Goal: Navigation & Orientation: Find specific page/section

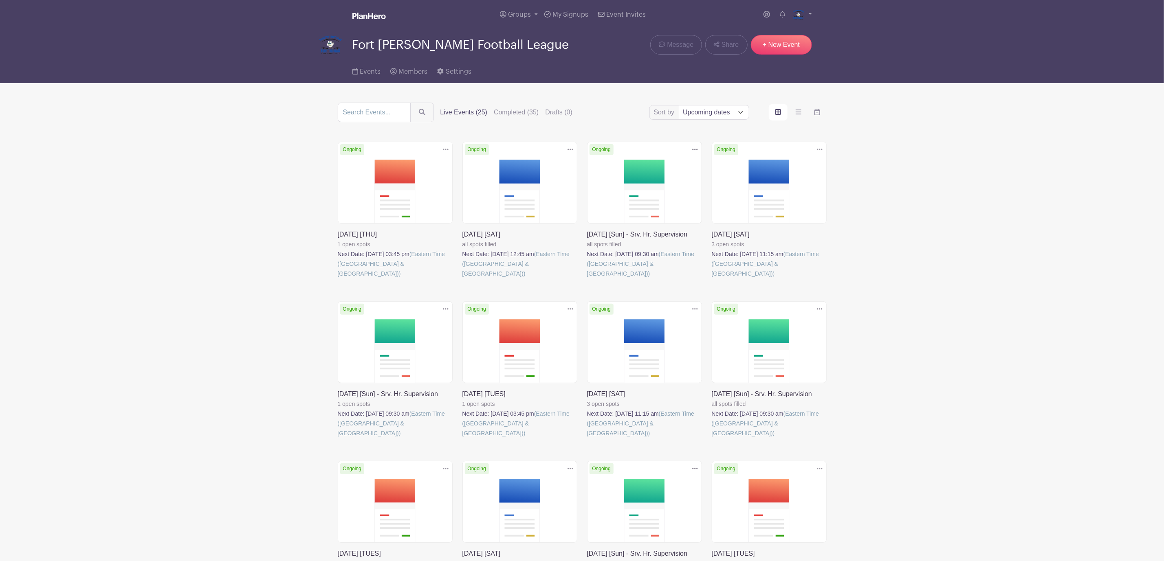
click at [338, 279] on link at bounding box center [338, 279] width 0 height 0
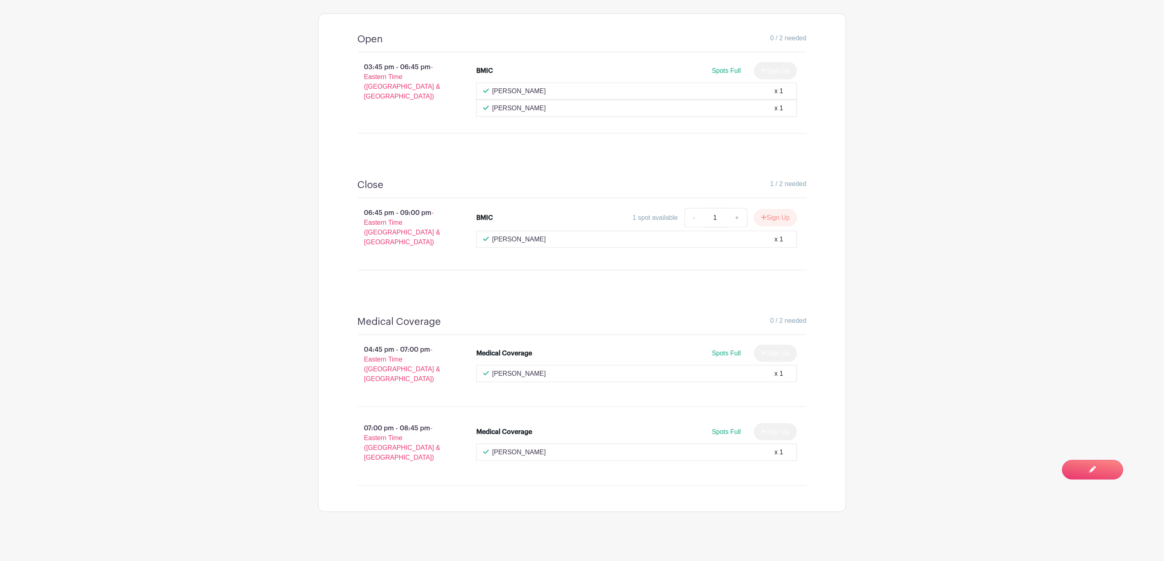
scroll to position [437, 0]
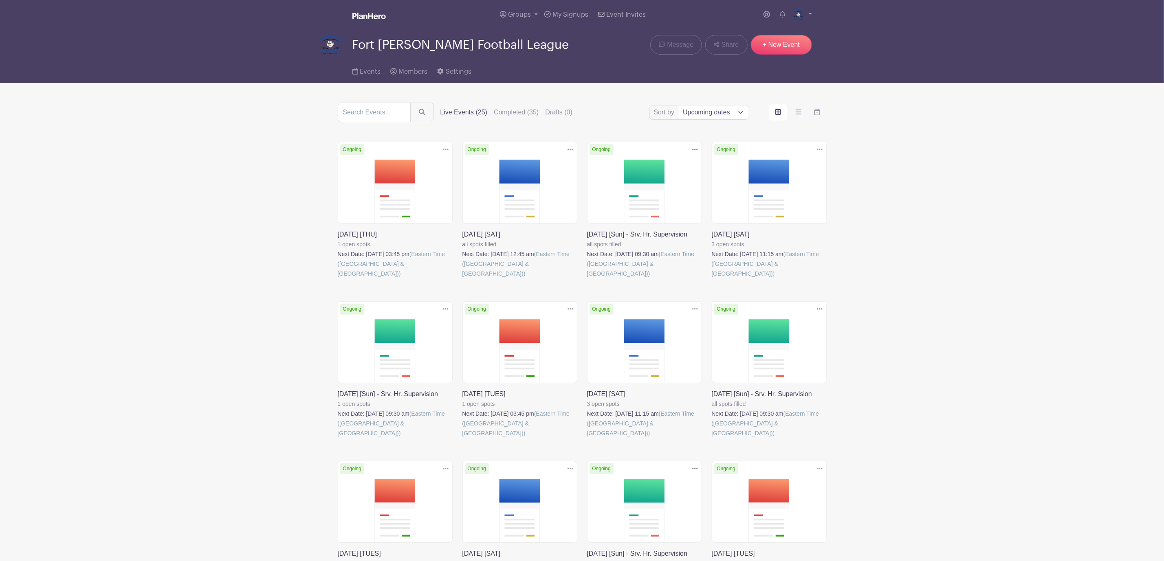
click at [712, 279] on link at bounding box center [712, 279] width 0 height 0
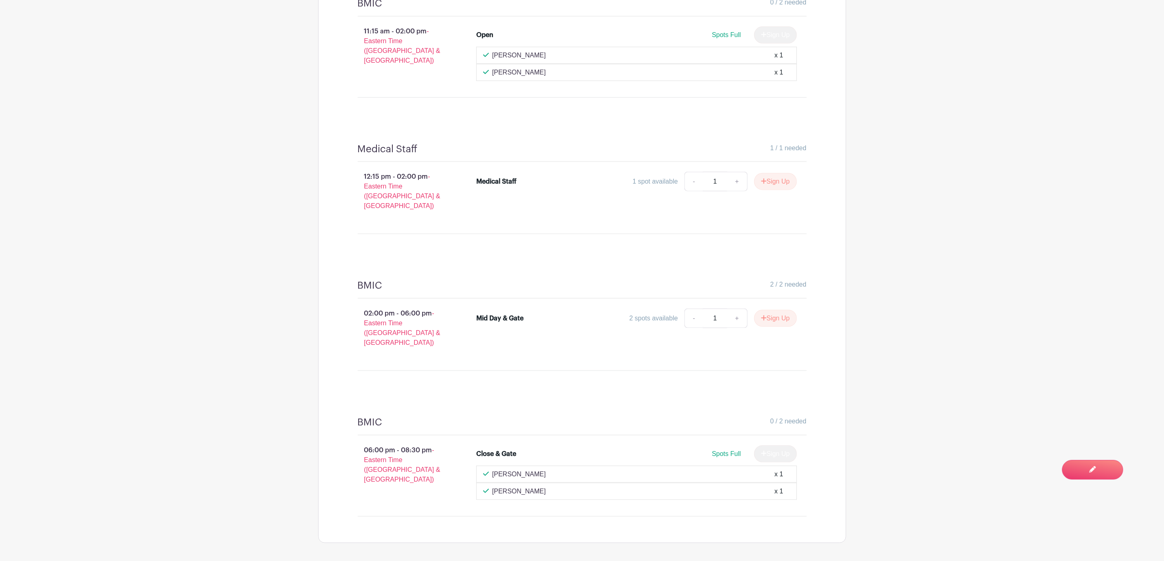
scroll to position [561, 0]
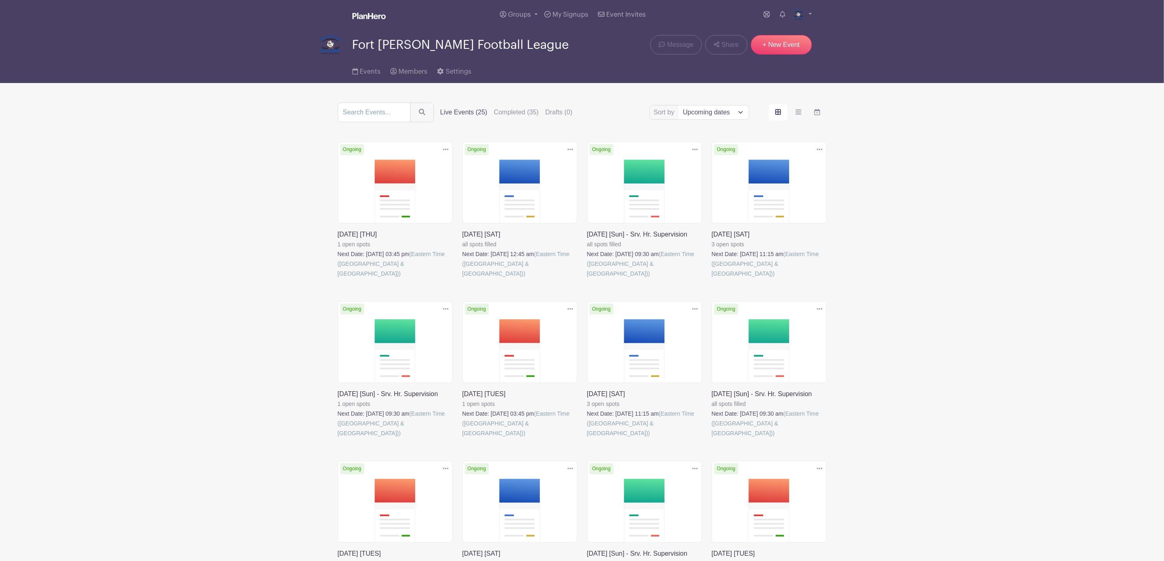
click at [587, 438] on link at bounding box center [587, 438] width 0 height 0
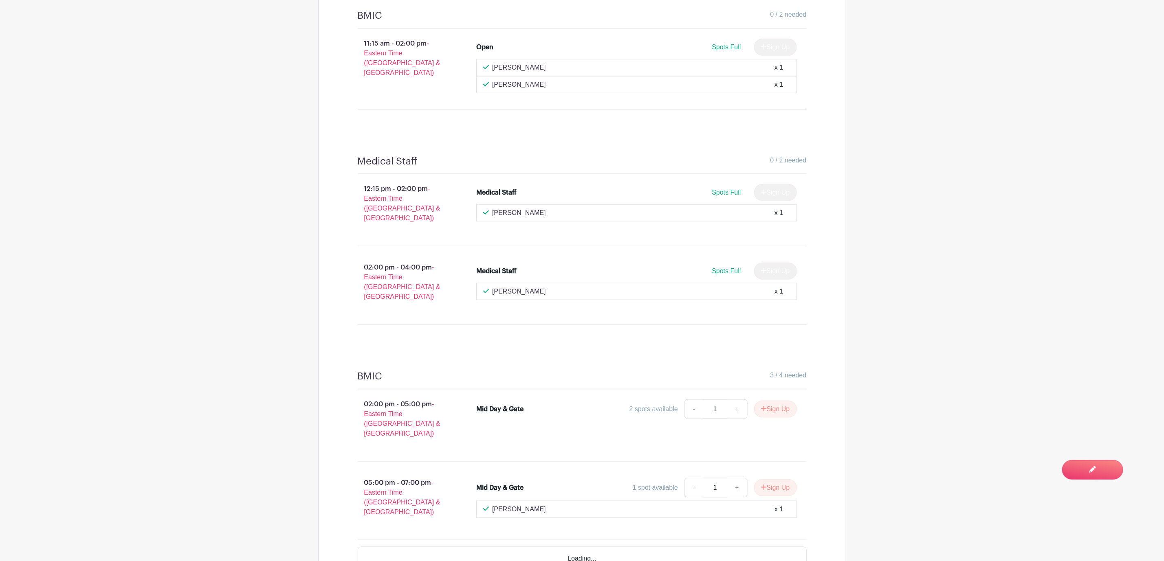
scroll to position [550, 0]
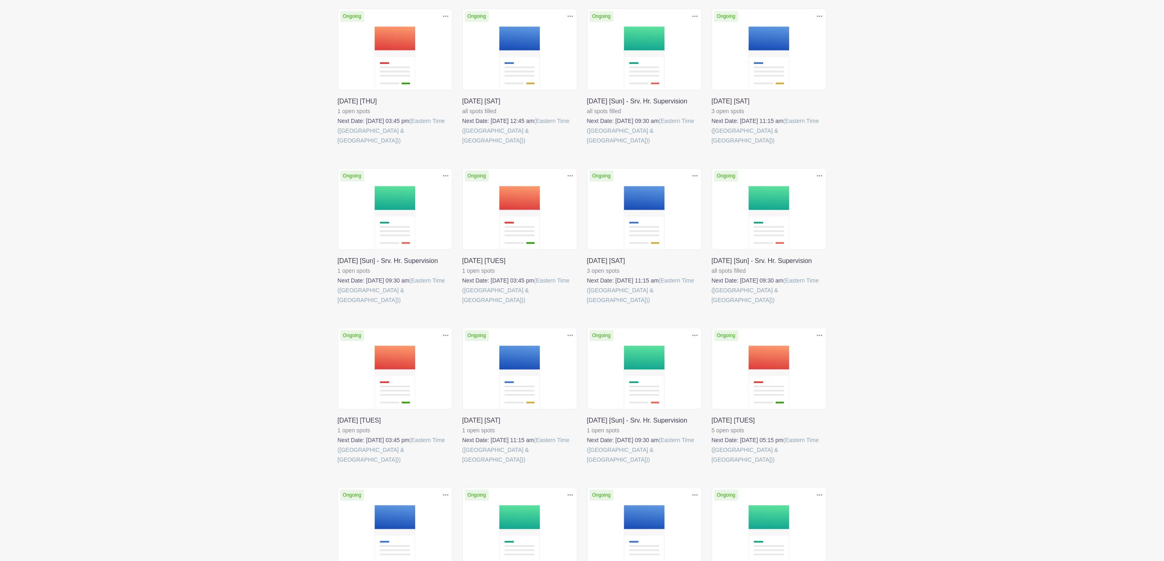
scroll to position [244, 0]
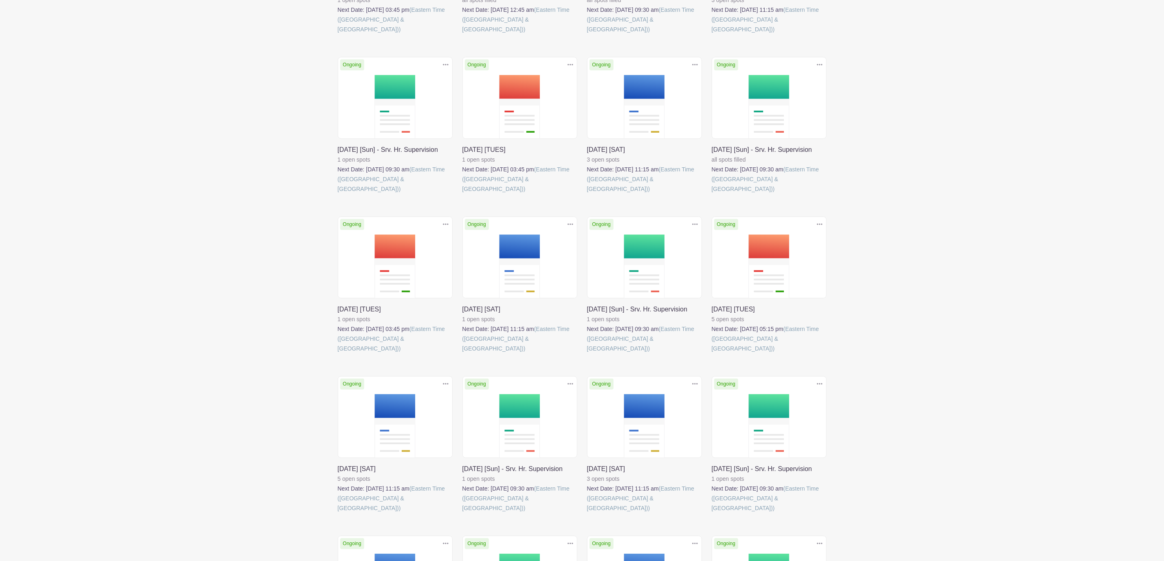
click at [338, 354] on link at bounding box center [338, 354] width 0 height 0
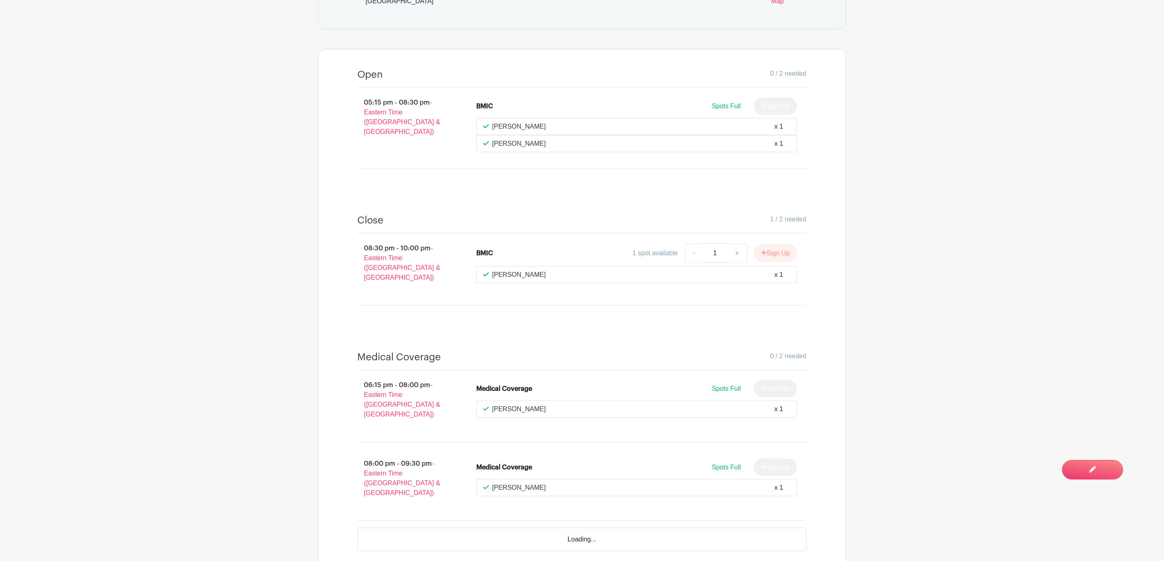
scroll to position [428, 0]
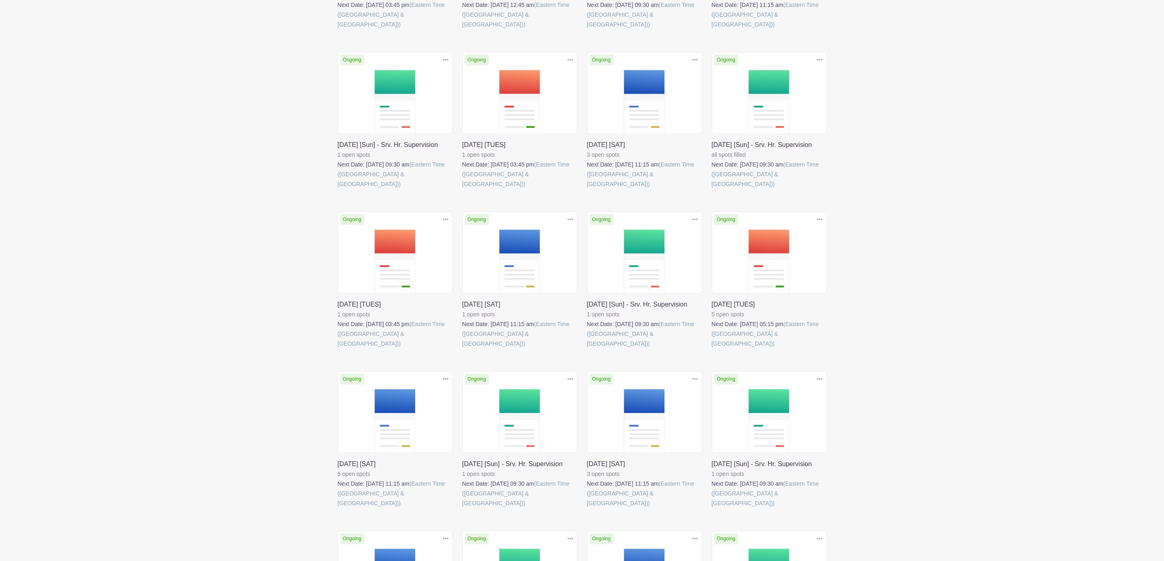
scroll to position [244, 0]
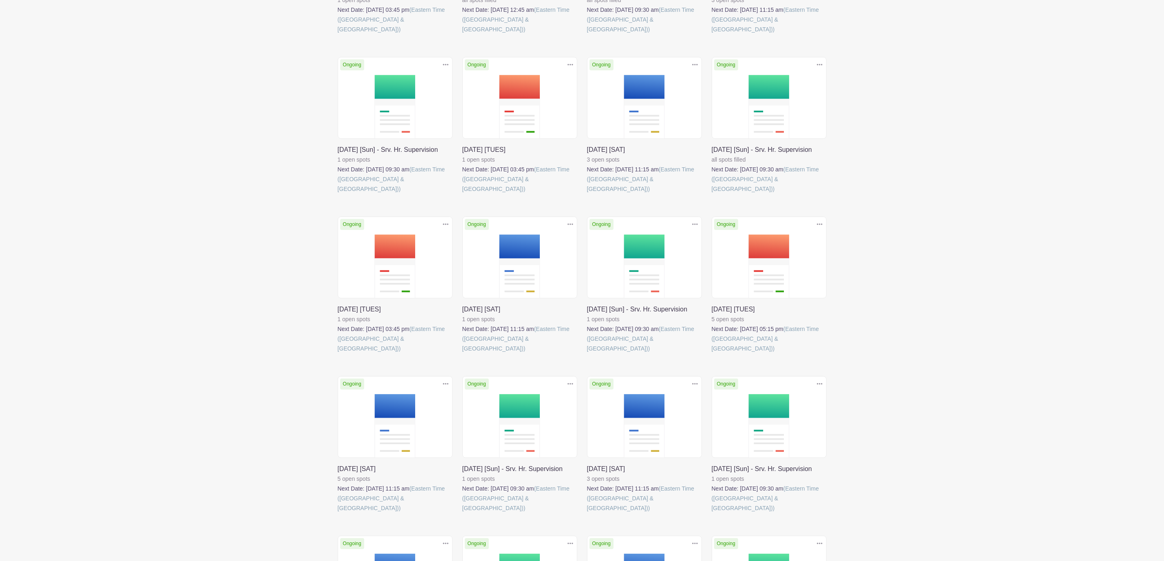
click at [462, 354] on link at bounding box center [462, 354] width 0 height 0
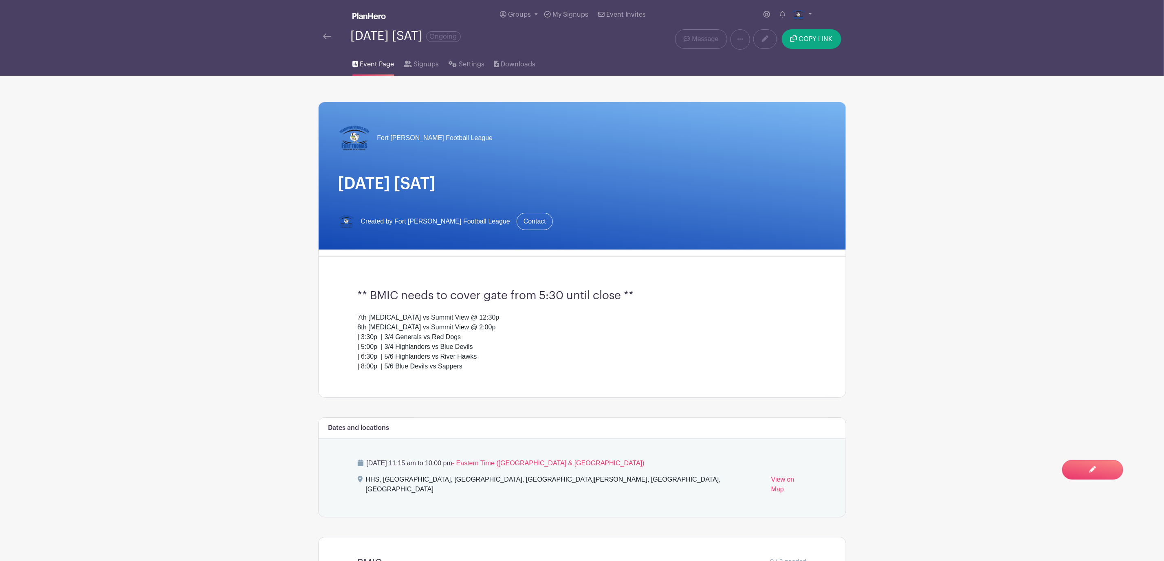
scroll to position [489, 0]
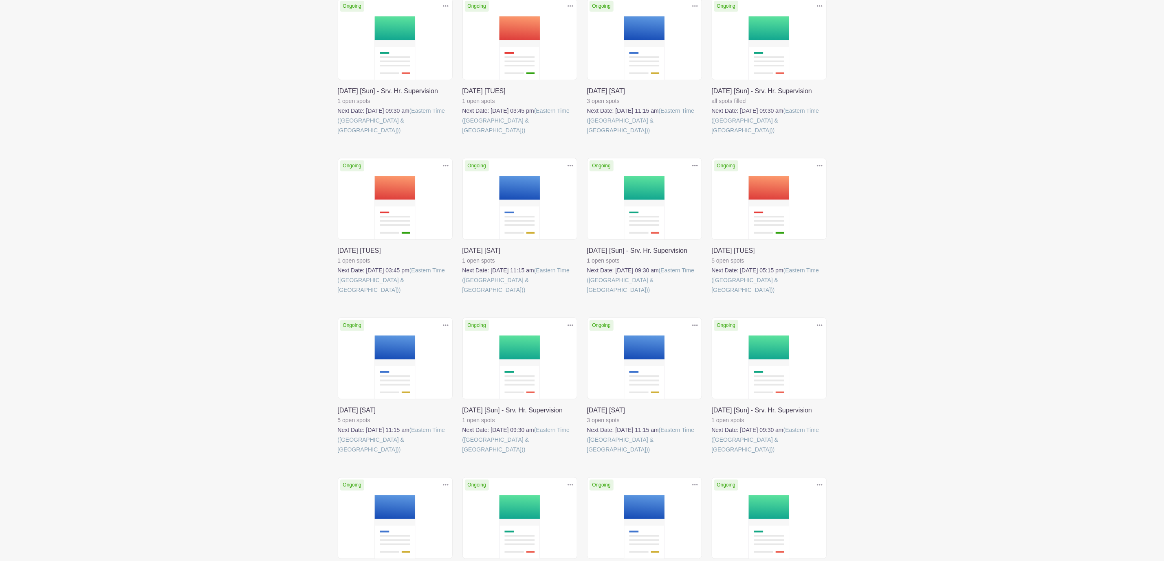
scroll to position [244, 0]
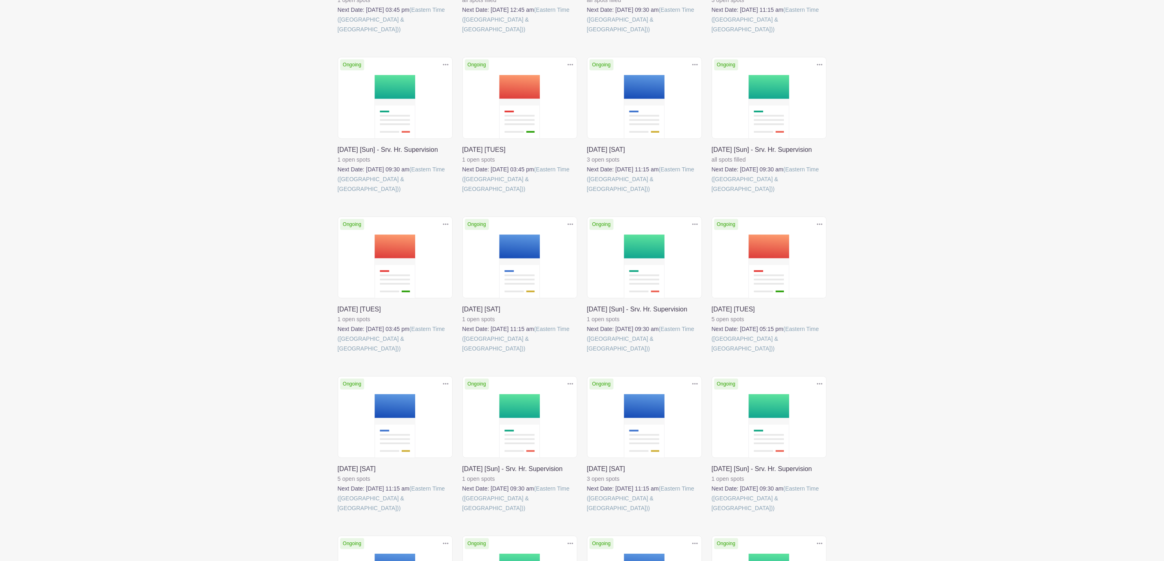
click at [338, 513] on link at bounding box center [338, 513] width 0 height 0
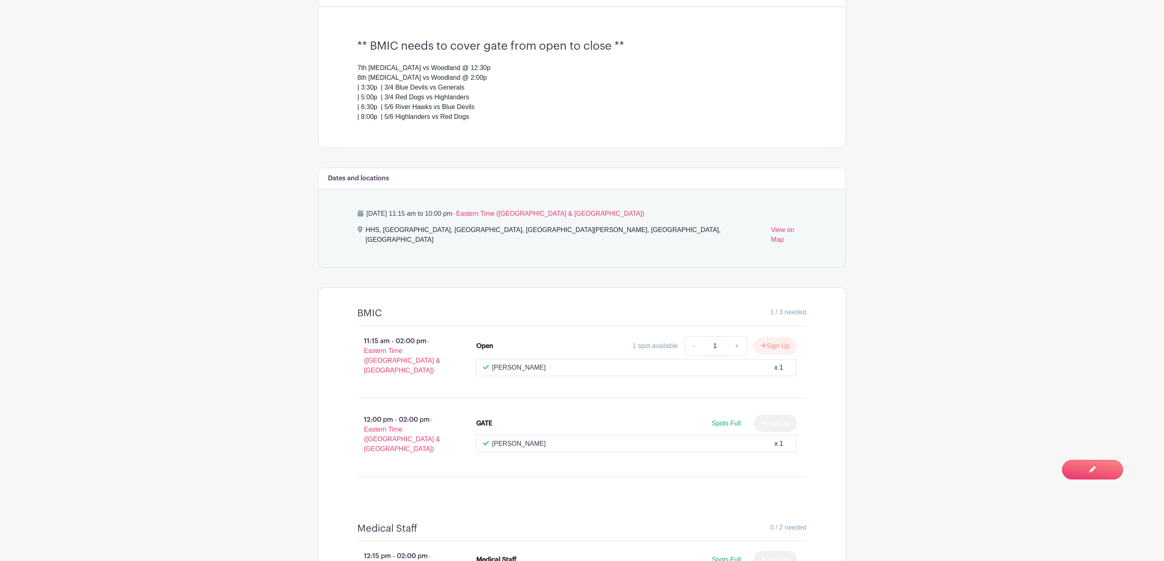
scroll to position [428, 0]
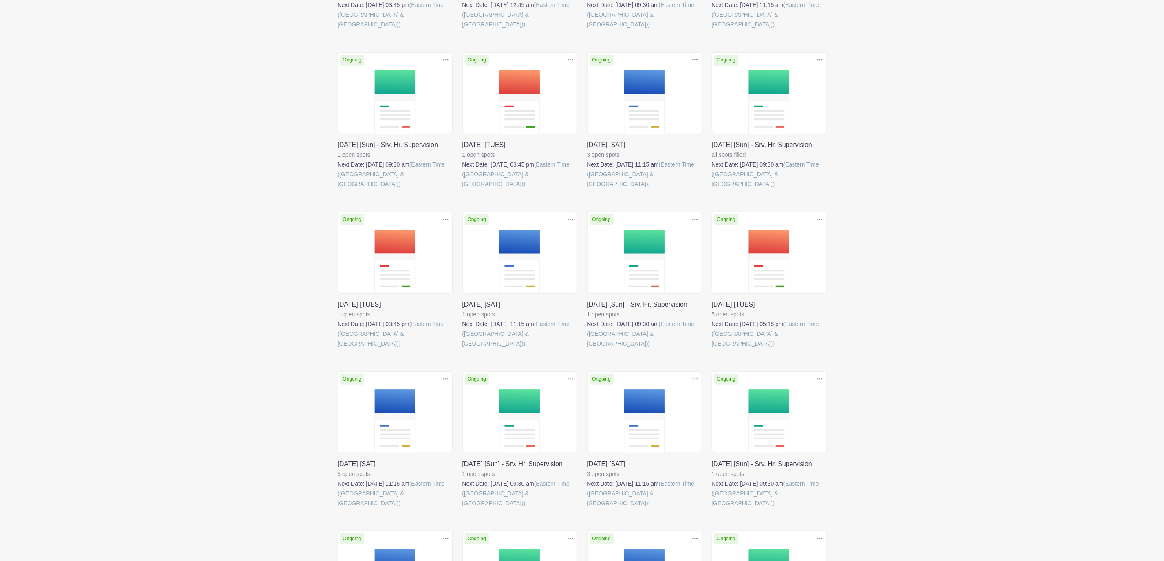
scroll to position [244, 0]
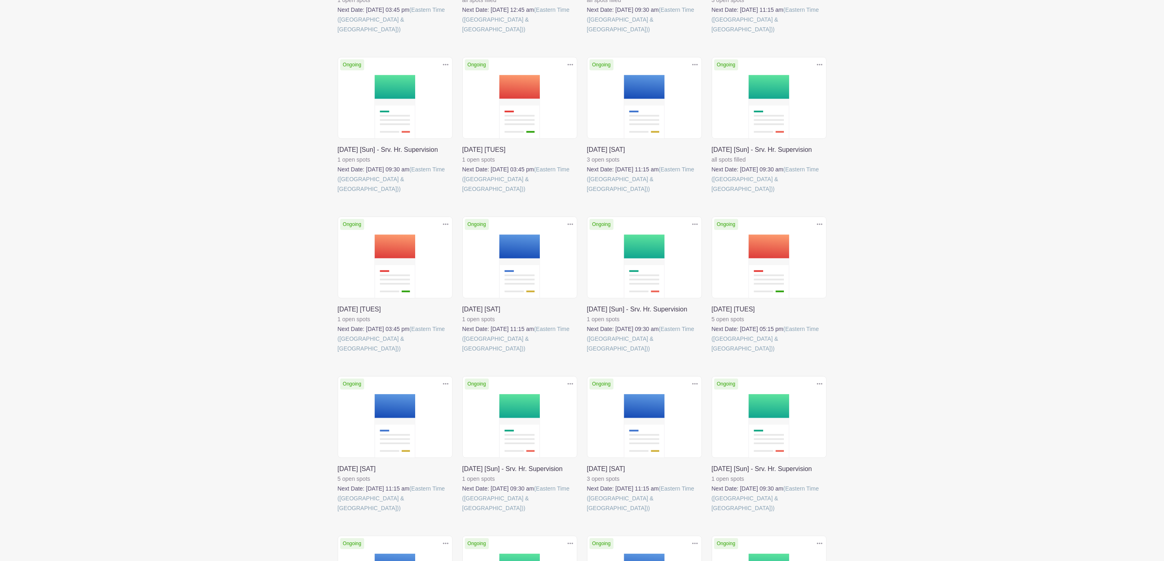
click at [587, 513] on link at bounding box center [587, 513] width 0 height 0
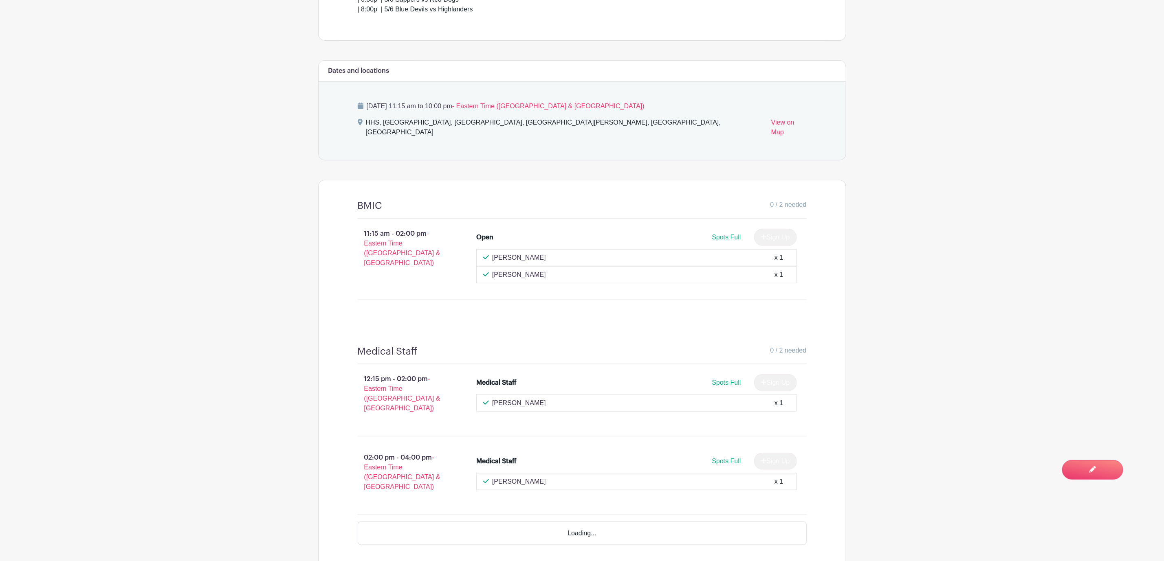
scroll to position [428, 0]
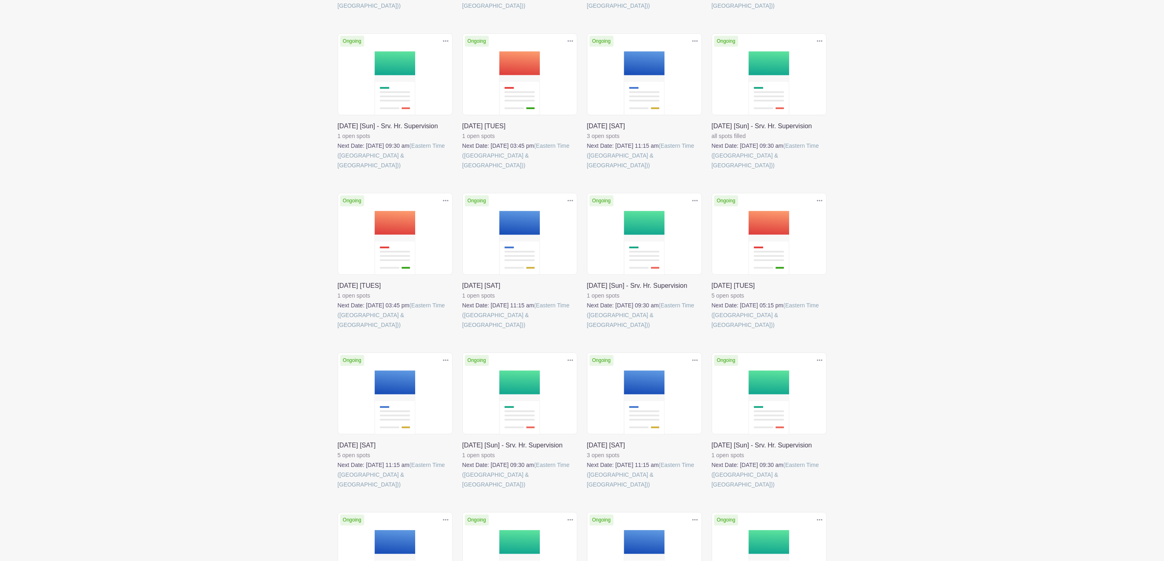
scroll to position [489, 0]
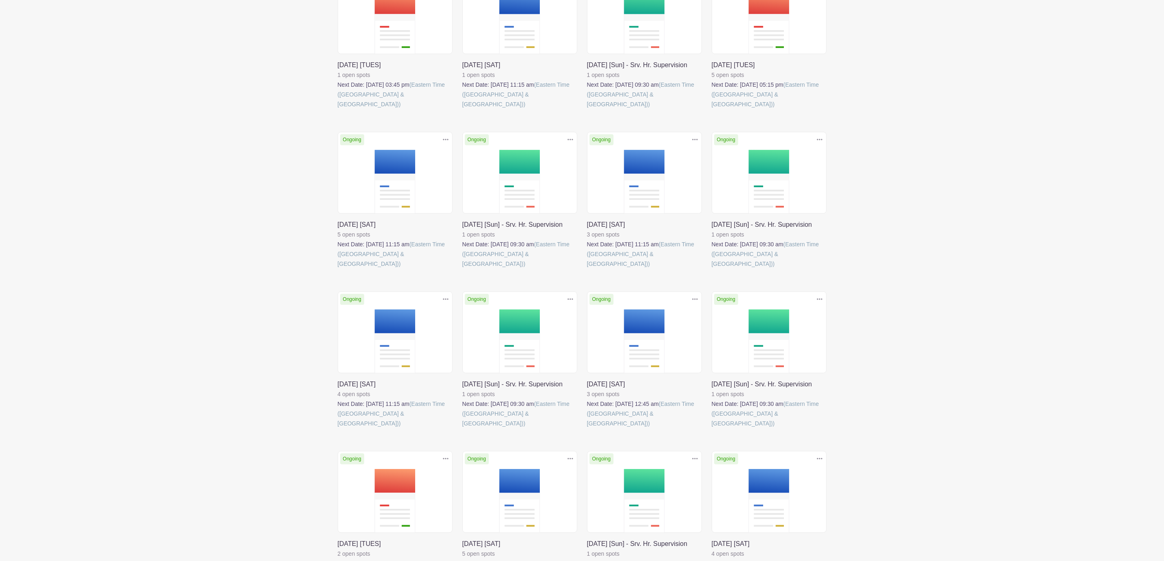
click at [338, 428] on link at bounding box center [338, 428] width 0 height 0
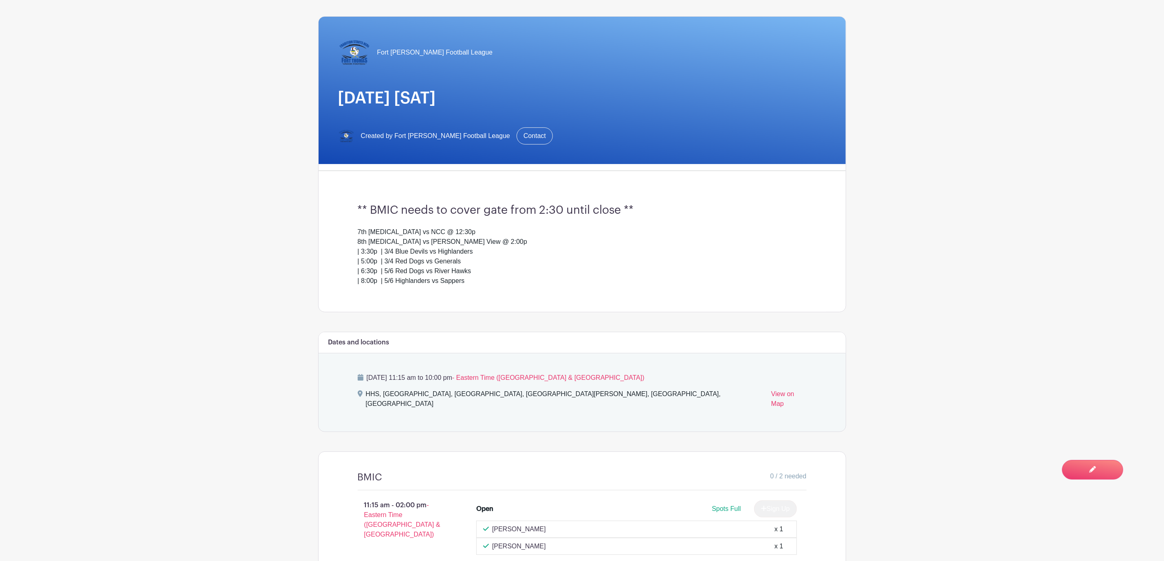
scroll to position [428, 0]
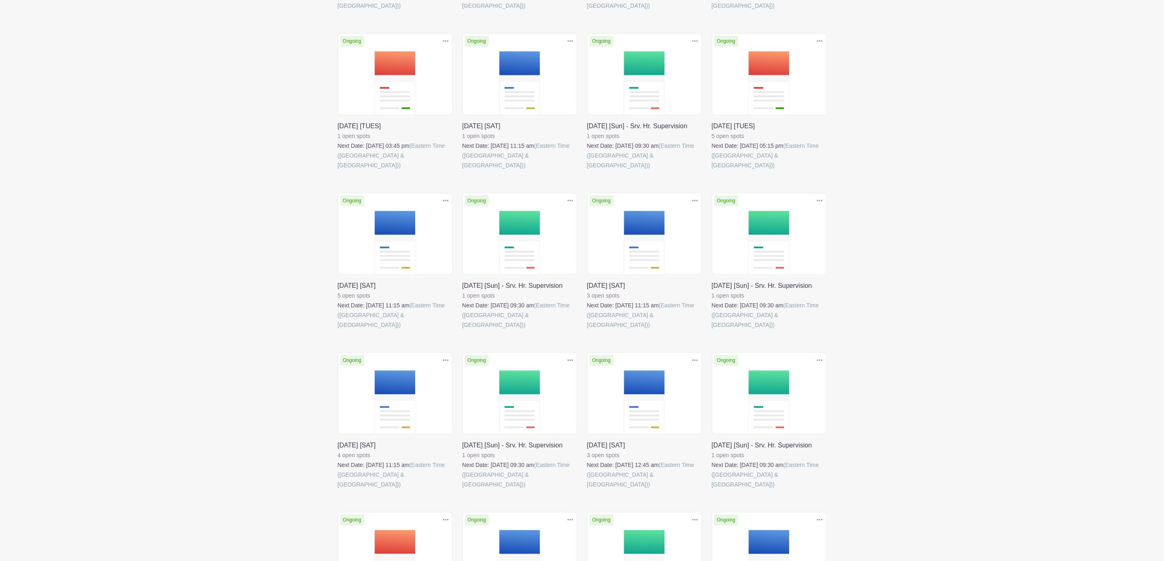
scroll to position [489, 0]
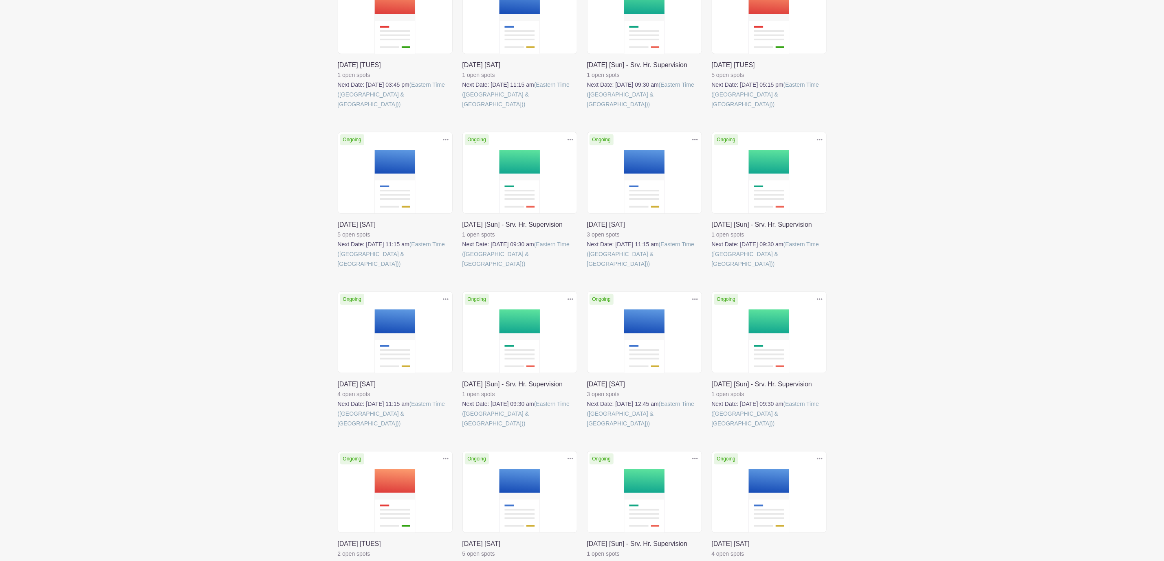
click at [587, 428] on link at bounding box center [587, 428] width 0 height 0
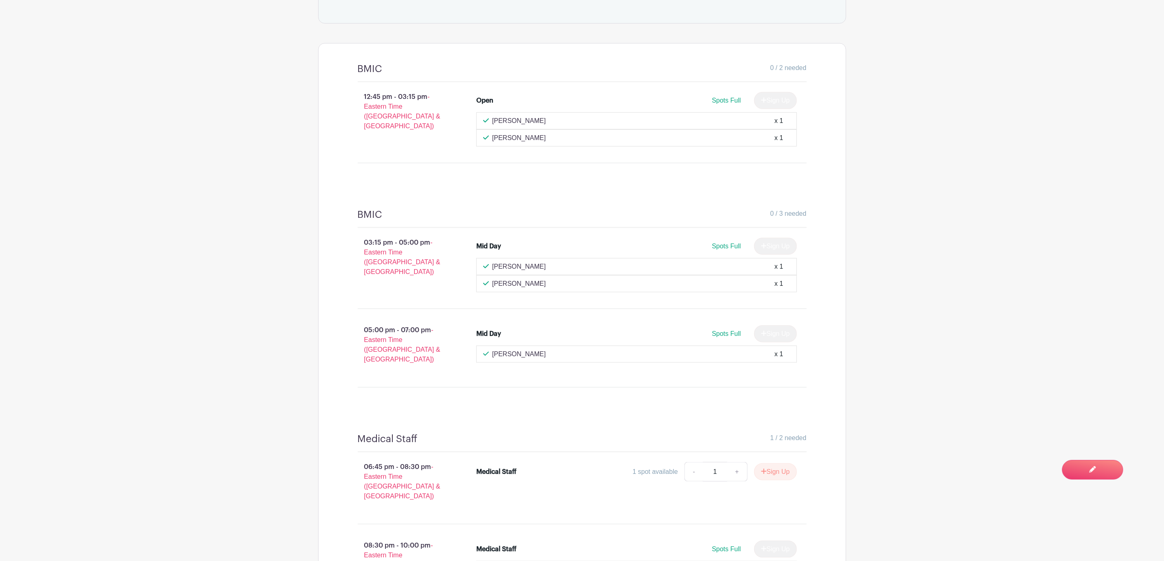
scroll to position [550, 0]
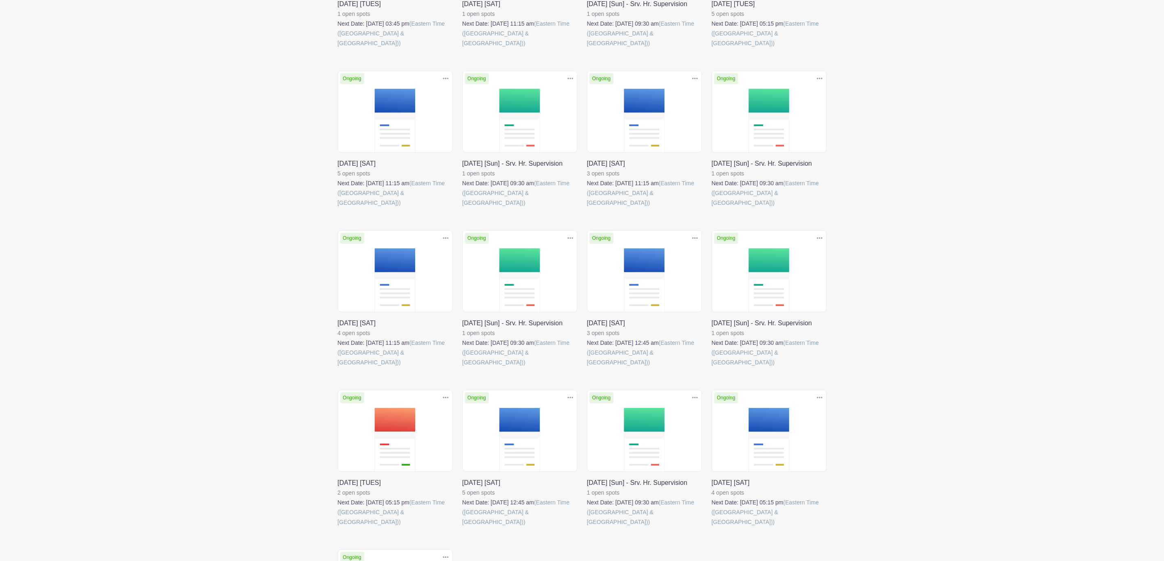
scroll to position [489, 0]
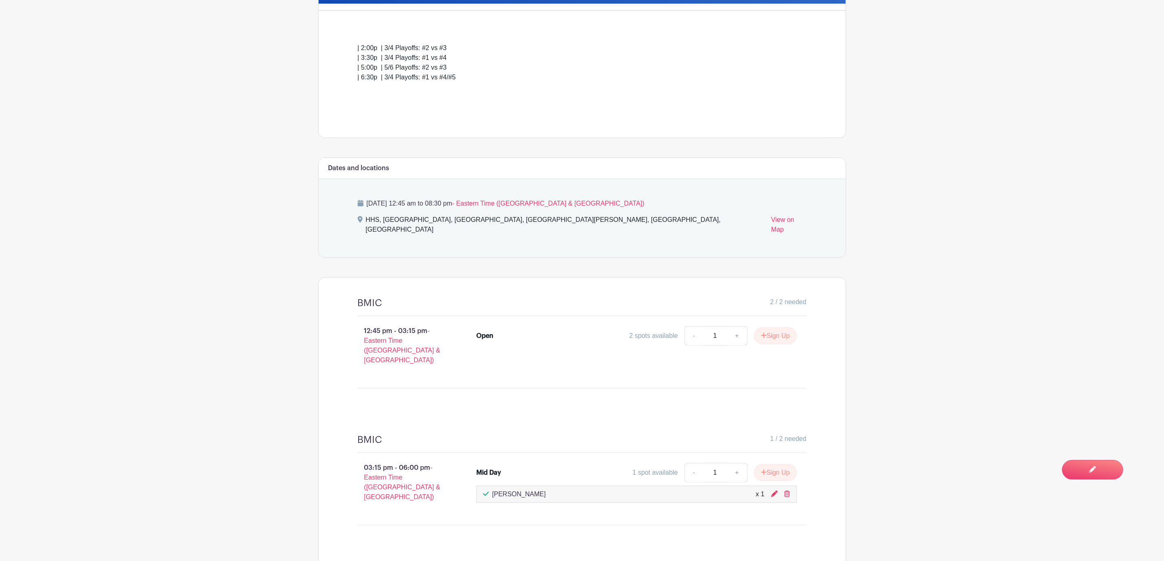
scroll to position [396, 0]
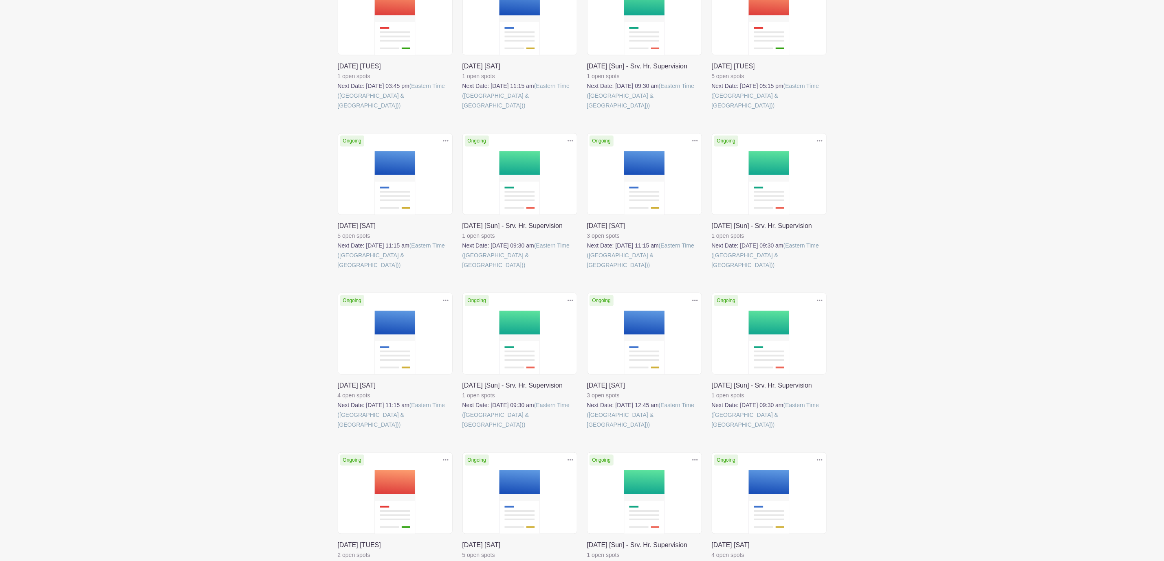
scroll to position [489, 0]
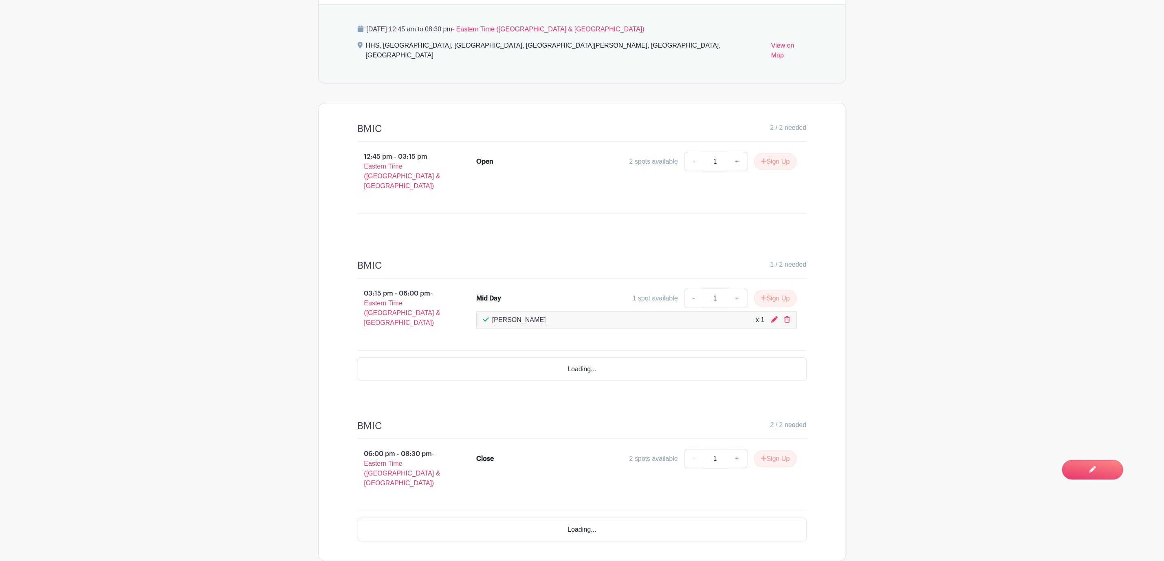
scroll to position [396, 0]
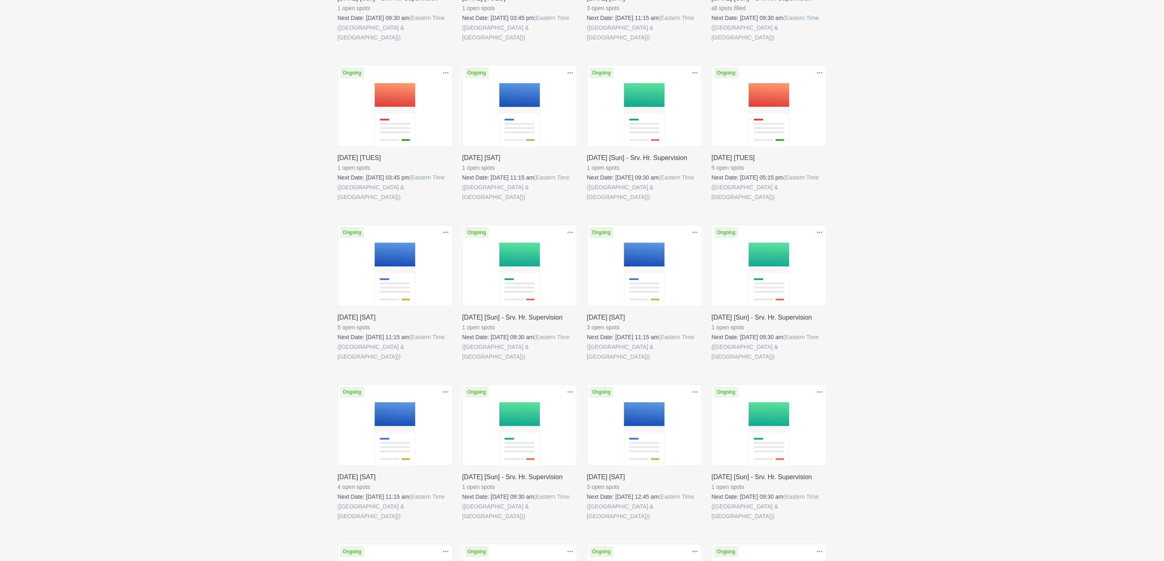
scroll to position [489, 0]
